Goal: Information Seeking & Learning: Learn about a topic

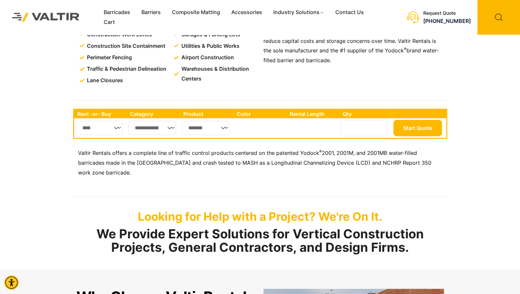
click at [172, 126] on select "**********" at bounding box center [152, 128] width 48 height 14
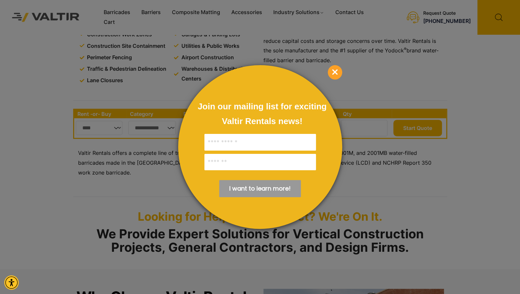
click at [178, 65] on form "Join our mailing list for exciting Valtir Rentals ​news! I want to learn more! …" at bounding box center [178, 65] width 0 height 0
click at [331, 74] on span "×" at bounding box center [335, 72] width 14 height 14
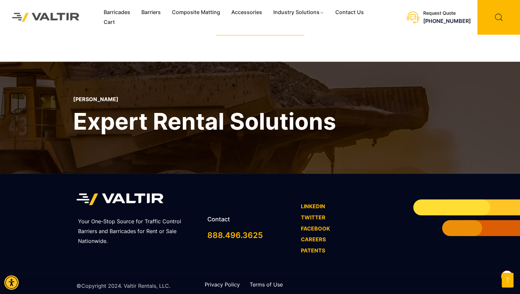
scroll to position [933, 0]
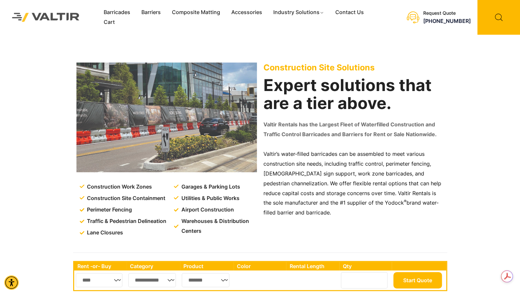
click at [212, 13] on link "Composite Matting" at bounding box center [195, 13] width 59 height 10
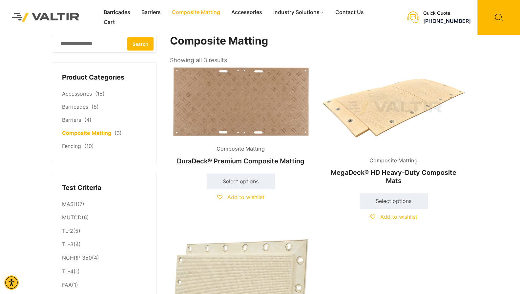
click at [249, 13] on link "Accessories" at bounding box center [247, 13] width 42 height 10
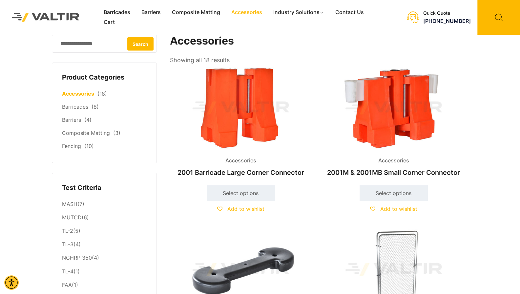
click at [306, 42] on link "Traffic & Pedestrian" at bounding box center [310, 40] width 85 height 12
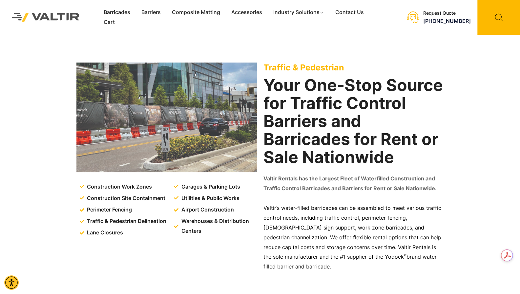
click at [307, 68] on link "Ground Protection" at bounding box center [310, 65] width 85 height 12
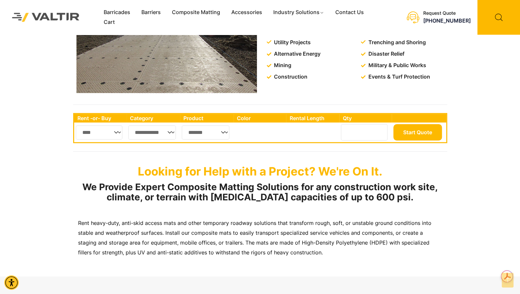
scroll to position [259, 0]
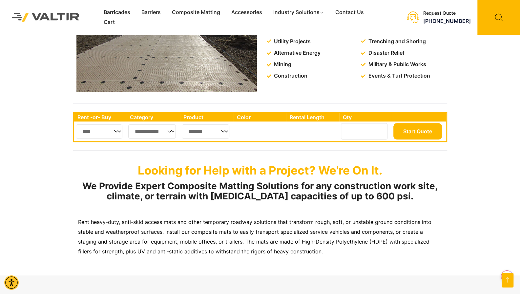
click at [150, 137] on select "**********" at bounding box center [152, 132] width 48 height 14
click at [220, 240] on p "Rent heavy-duty, anti-skid access mats and other temporary roadway solutions th…" at bounding box center [260, 237] width 364 height 39
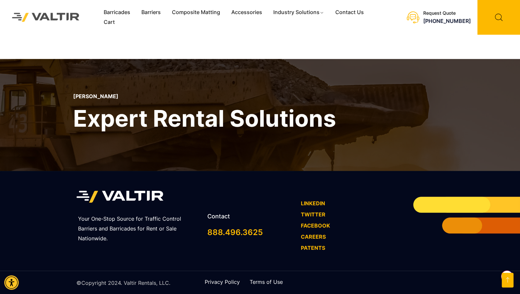
scroll to position [1861, 0]
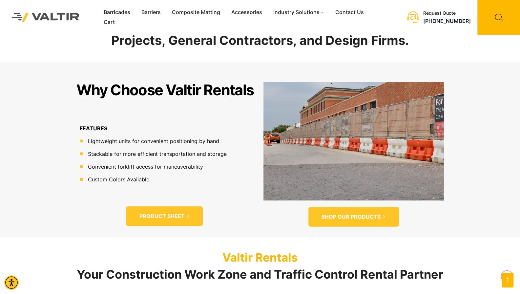
scroll to position [359, 0]
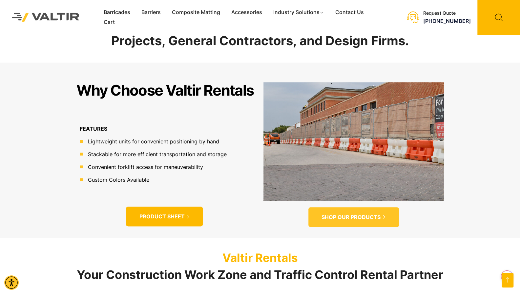
click at [164, 213] on span "PRODUCT SHEET" at bounding box center [161, 216] width 45 height 7
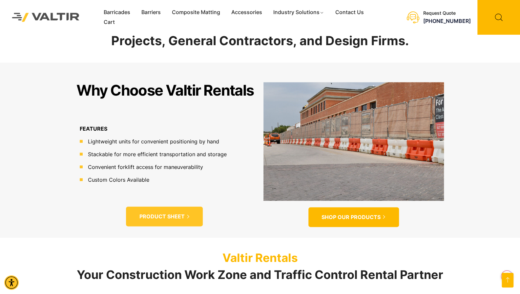
click at [356, 214] on span "SHOP OUR PRODUCTS" at bounding box center [350, 217] width 59 height 7
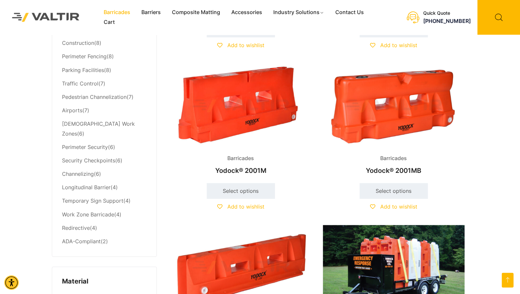
scroll to position [322, 0]
